Goal: Task Accomplishment & Management: Manage account settings

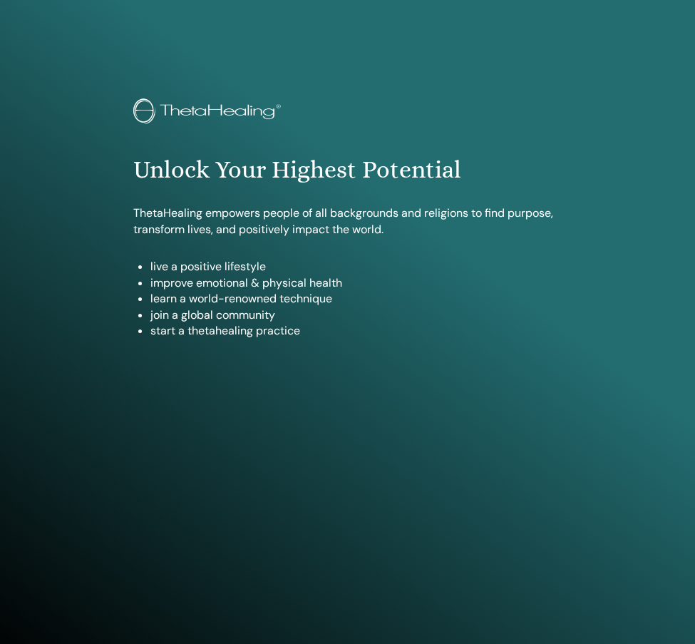
scroll to position [678, 0]
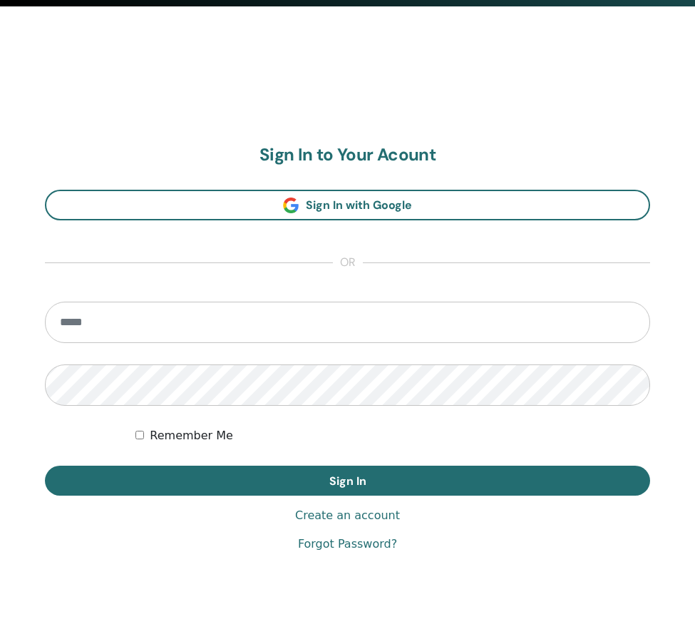
drag, startPoint x: 215, startPoint y: 320, endPoint x: 222, endPoint y: 314, distance: 9.7
click at [215, 320] on input "email" at bounding box center [347, 322] width 605 height 41
type input "*"
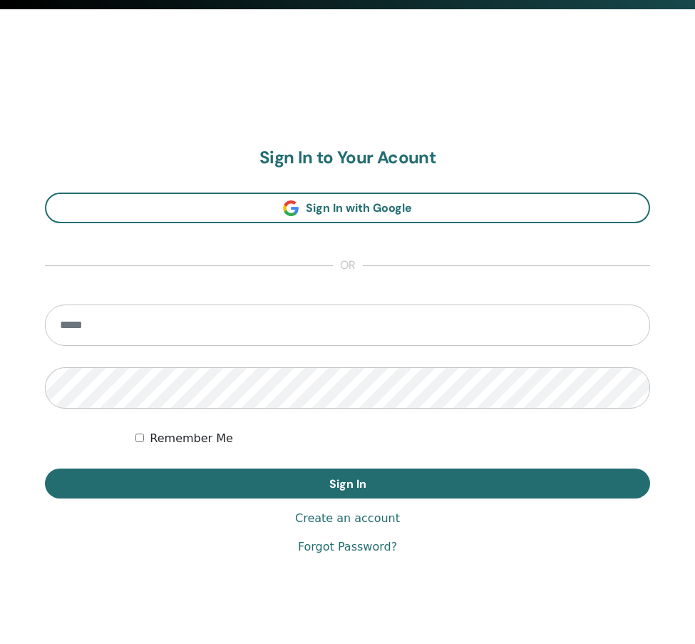
scroll to position [672, 0]
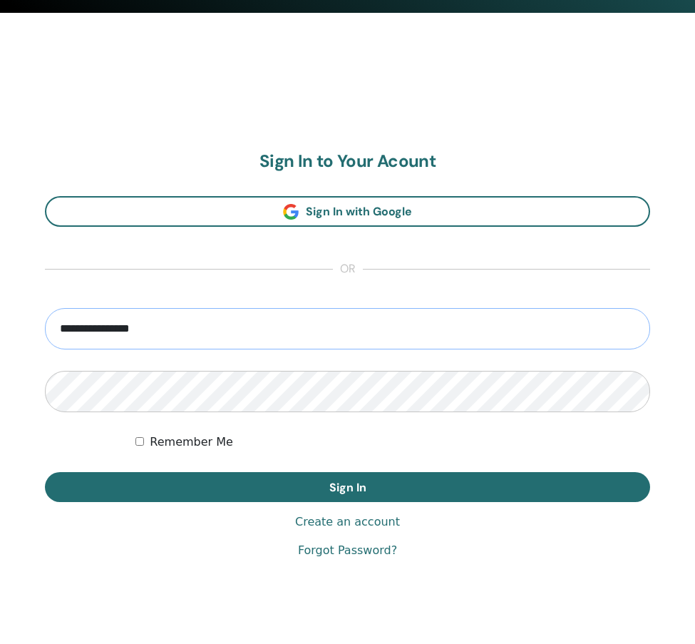
type input "**********"
click at [347, 486] on button "Sign In" at bounding box center [347, 487] width 605 height 30
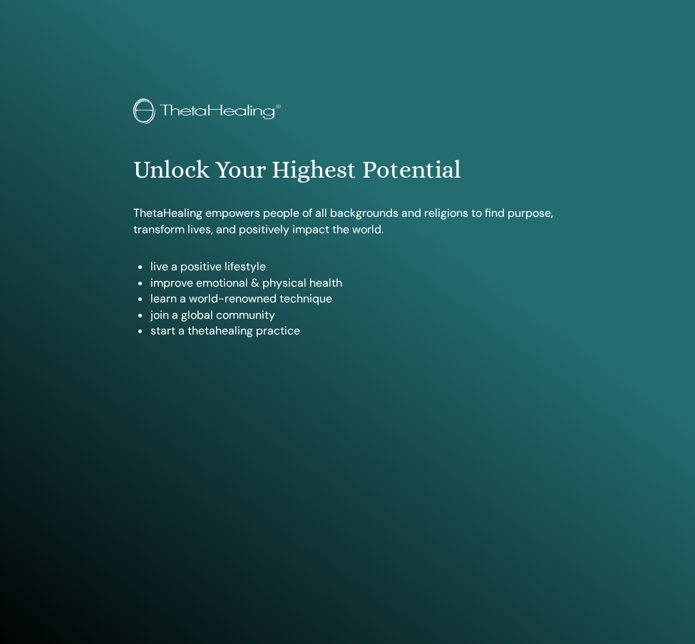
scroll to position [725, 0]
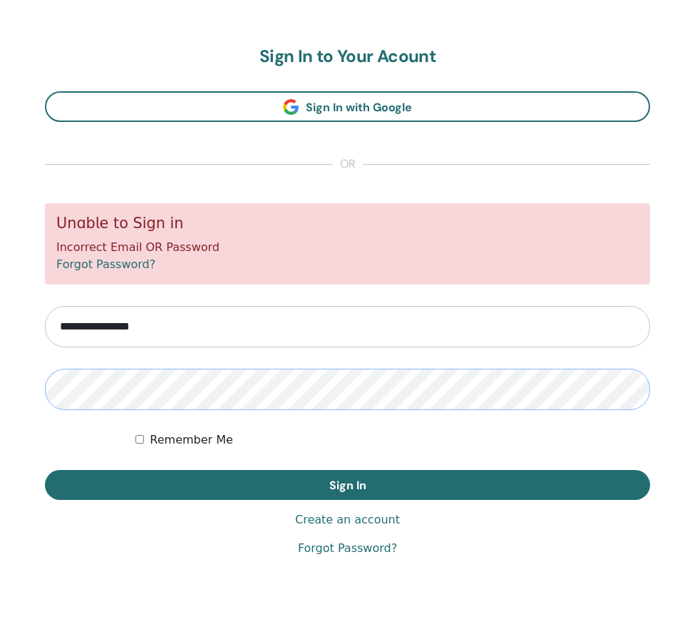
click at [347, 484] on button "Sign In" at bounding box center [347, 485] width 605 height 30
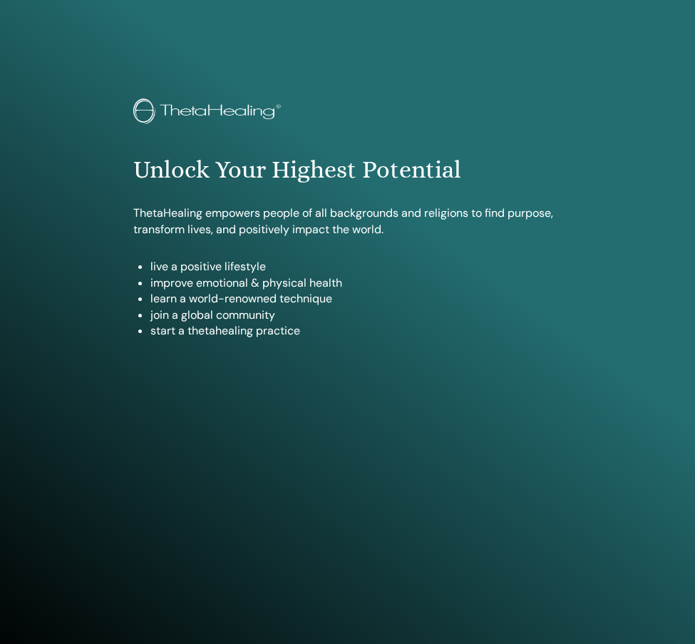
scroll to position [725, 0]
